Goal: Task Accomplishment & Management: Use online tool/utility

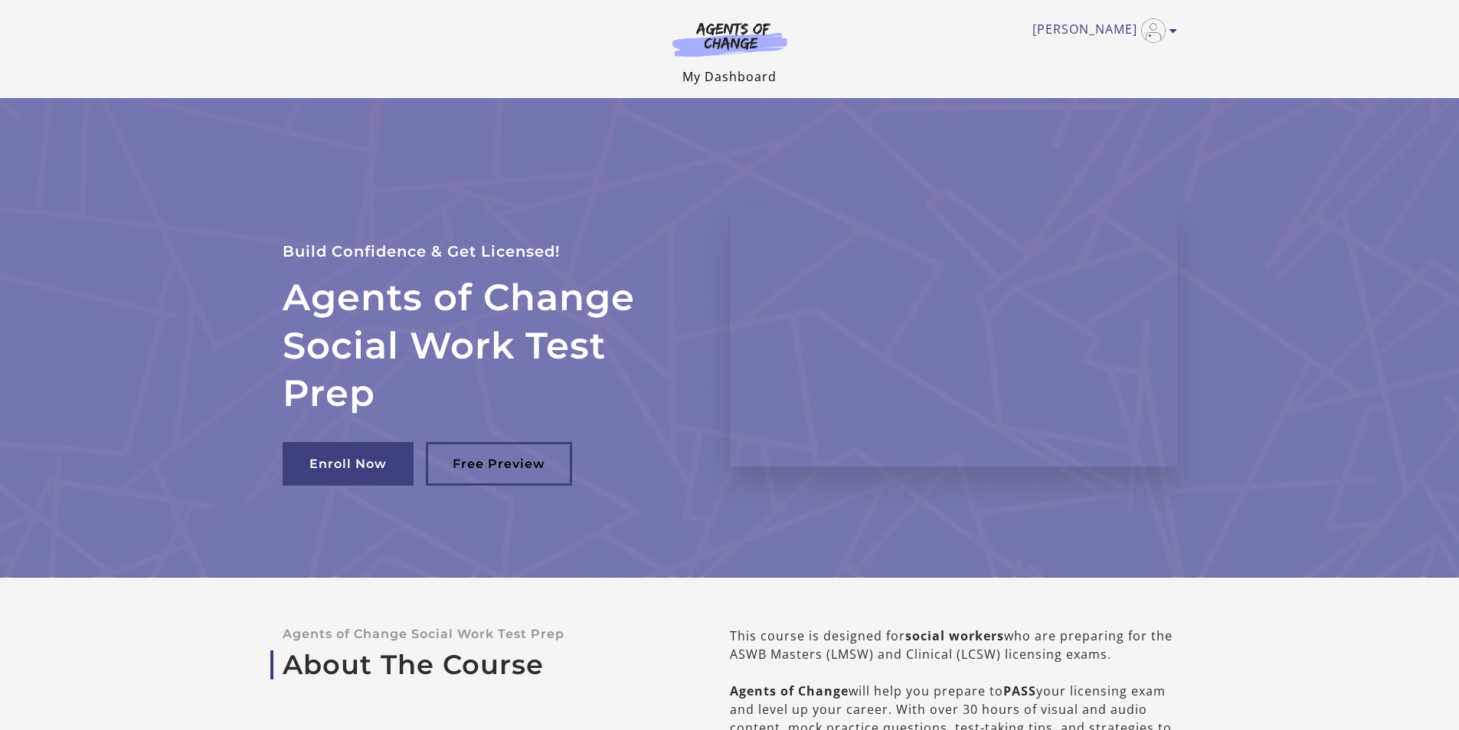
click at [724, 80] on link "My Dashboard" at bounding box center [729, 76] width 94 height 17
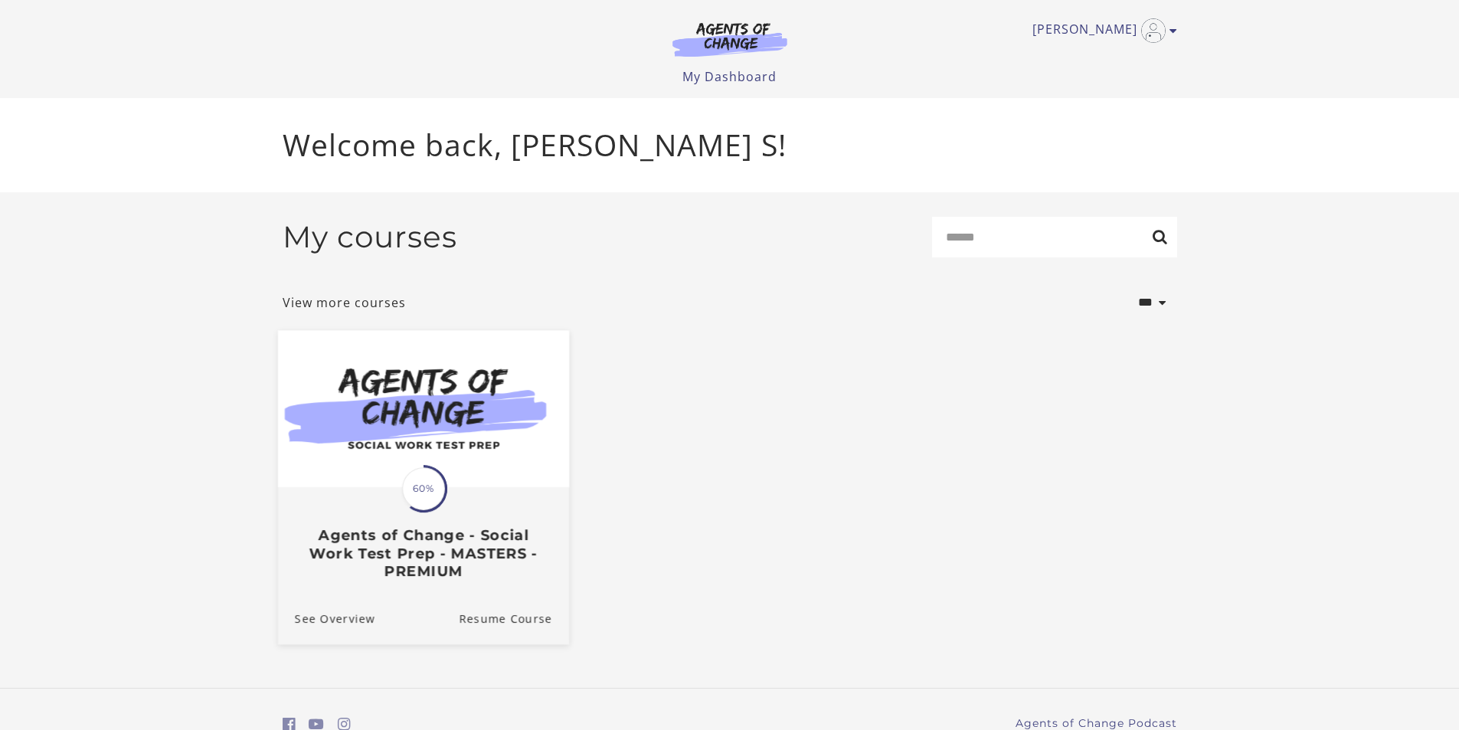
click at [446, 512] on div "Translation missing: en.liquid.partials.dashboard_course_card.progress_descript…" at bounding box center [423, 488] width 47 height 47
